Goal: Task Accomplishment & Management: Complete application form

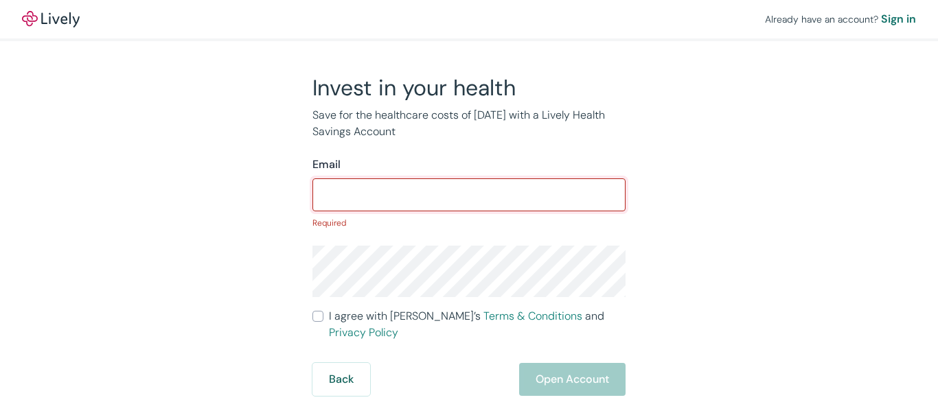
click at [469, 201] on input "Email" at bounding box center [468, 194] width 313 height 27
click at [469, 192] on input "Email" at bounding box center [468, 194] width 313 height 27
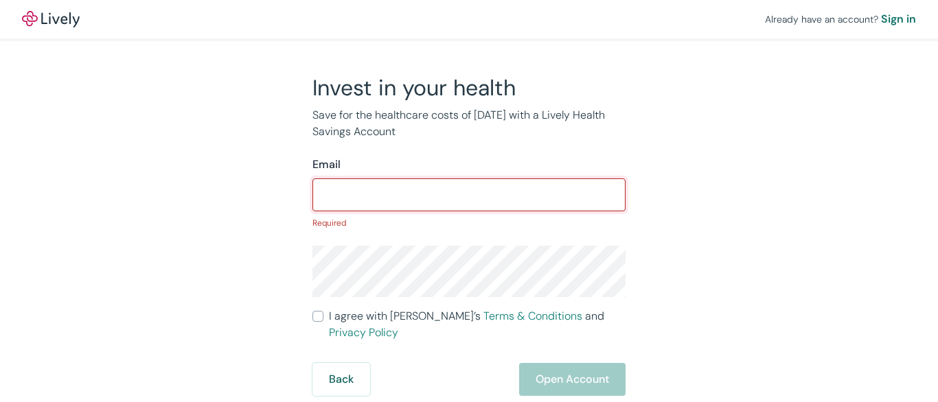
click at [469, 192] on input "Email" at bounding box center [468, 194] width 313 height 27
click at [469, 21] on div "Already have an account? Sign in" at bounding box center [469, 19] width 938 height 38
click at [469, 19] on div "Already have an account? Sign in" at bounding box center [469, 19] width 938 height 38
click at [51, 19] on img at bounding box center [51, 19] width 58 height 16
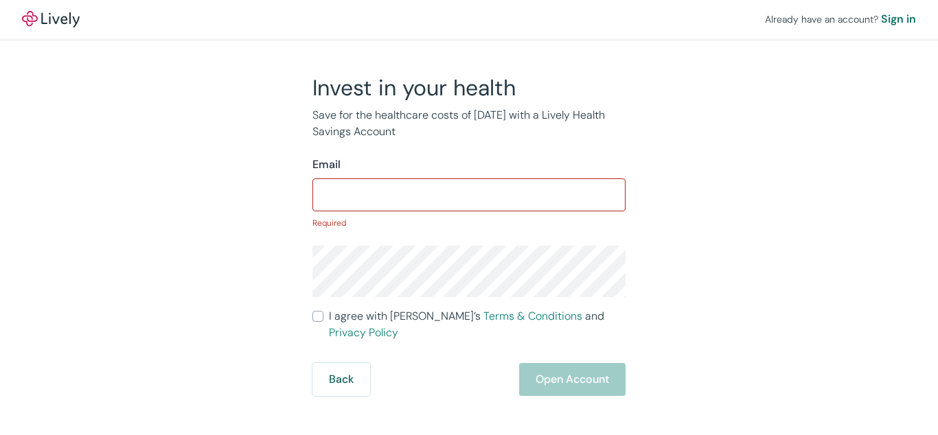
click at [469, 218] on p "Required" at bounding box center [468, 223] width 313 height 12
click at [469, 192] on input "Email" at bounding box center [468, 194] width 313 height 27
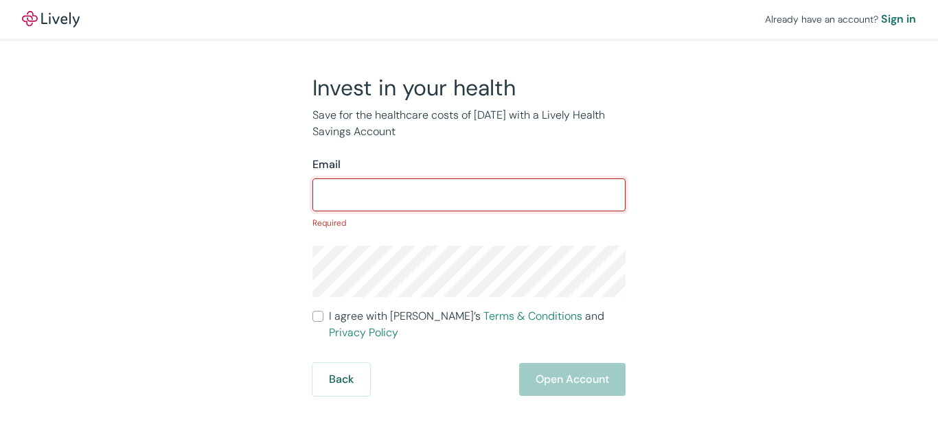
click at [469, 192] on input "Email" at bounding box center [468, 194] width 313 height 27
click at [469, 21] on div "Already have an account? Sign in" at bounding box center [469, 19] width 938 height 38
click at [469, 19] on div "Already have an account? Sign in" at bounding box center [469, 19] width 938 height 38
click at [51, 19] on img at bounding box center [51, 19] width 58 height 16
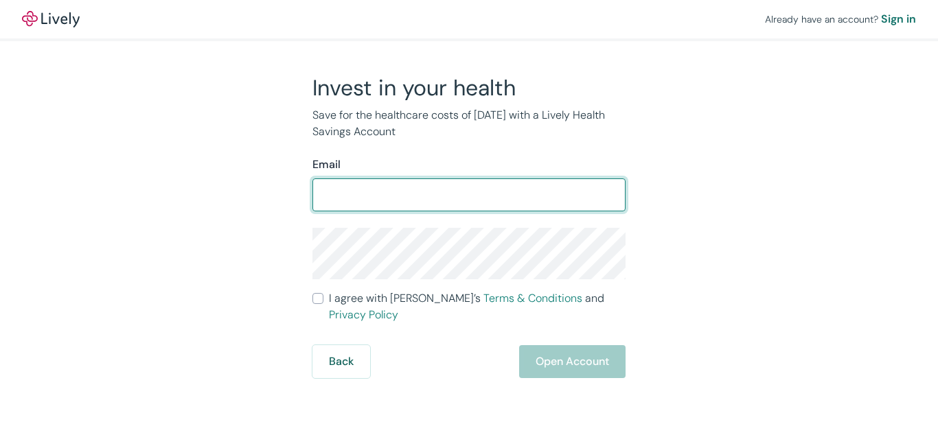
click at [469, 218] on form "Email ​ I agree with Lively’s Terms & Conditions and Privacy Policy Back Open A…" at bounding box center [468, 268] width 313 height 222
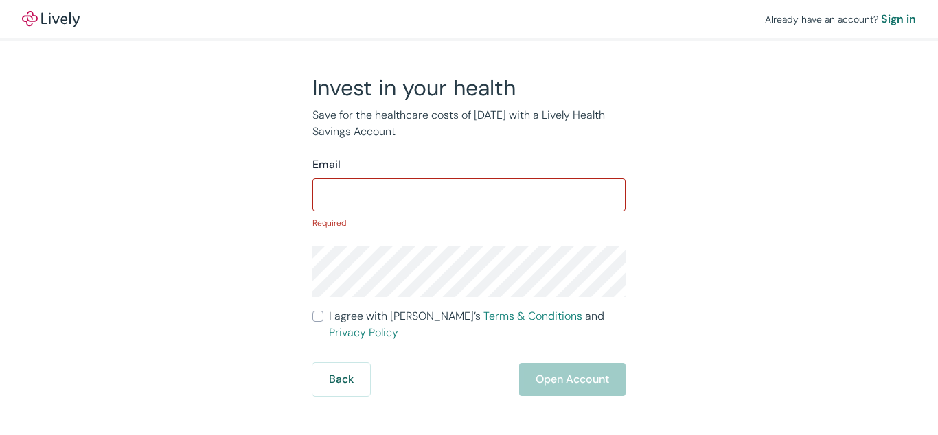
click at [469, 218] on p "Required" at bounding box center [468, 223] width 313 height 12
click at [469, 192] on input "Email" at bounding box center [468, 194] width 313 height 27
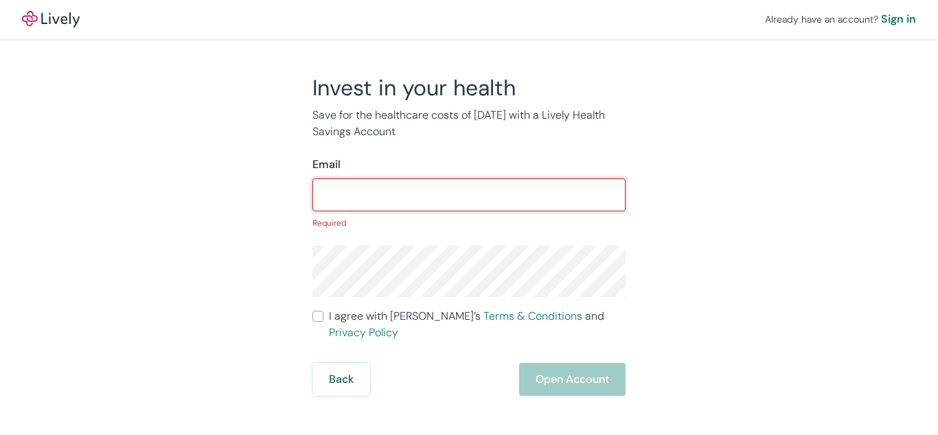
click at [469, 192] on input "Email" at bounding box center [468, 194] width 313 height 27
click at [469, 21] on div "Already have an account? Sign in" at bounding box center [469, 19] width 938 height 38
click at [469, 19] on div "Already have an account? Sign in" at bounding box center [469, 19] width 938 height 38
click at [51, 19] on img at bounding box center [51, 19] width 58 height 16
